Goal: Navigation & Orientation: Find specific page/section

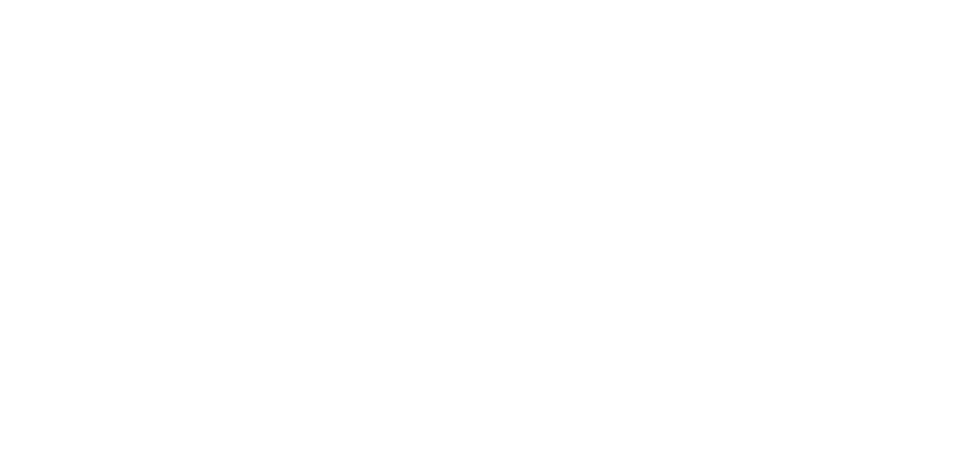
click at [806, 24] on div at bounding box center [492, 225] width 972 height 450
